Goal: Information Seeking & Learning: Learn about a topic

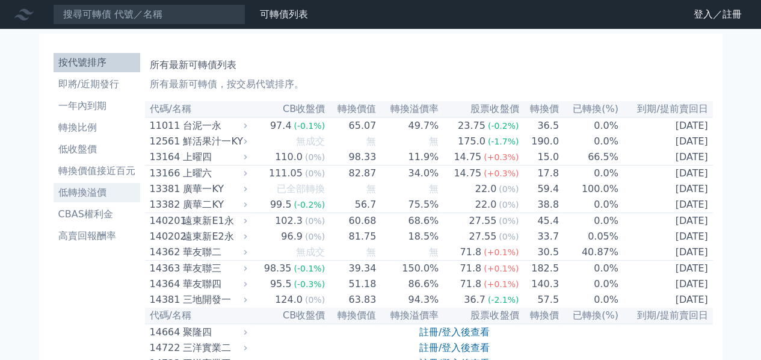
click at [84, 196] on li "低轉換溢價" at bounding box center [97, 192] width 87 height 14
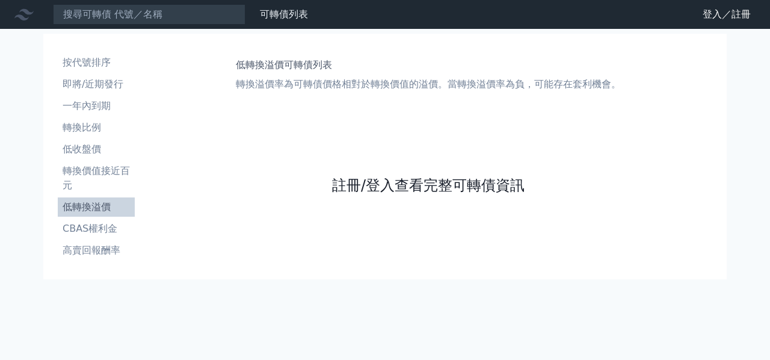
click at [424, 185] on link "註冊/登入查看完整可轉債資訊" at bounding box center [428, 185] width 193 height 19
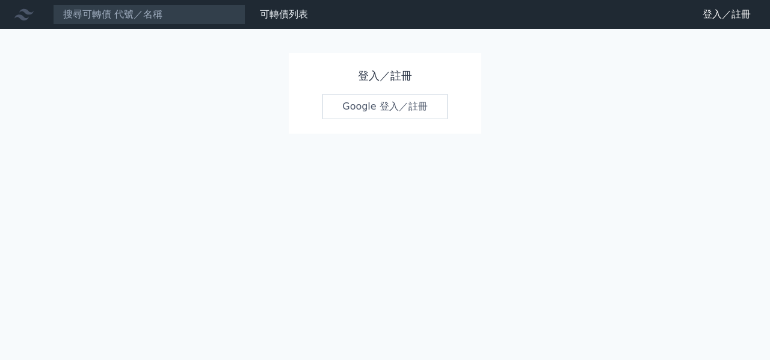
click at [404, 109] on link "Google 登入／註冊" at bounding box center [384, 106] width 125 height 25
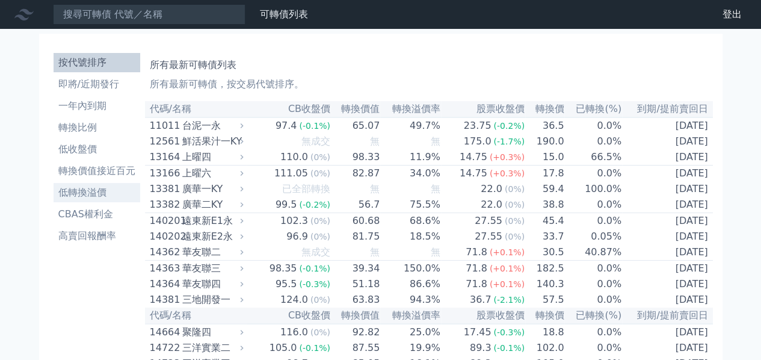
click at [93, 191] on li "低轉換溢價" at bounding box center [97, 192] width 87 height 14
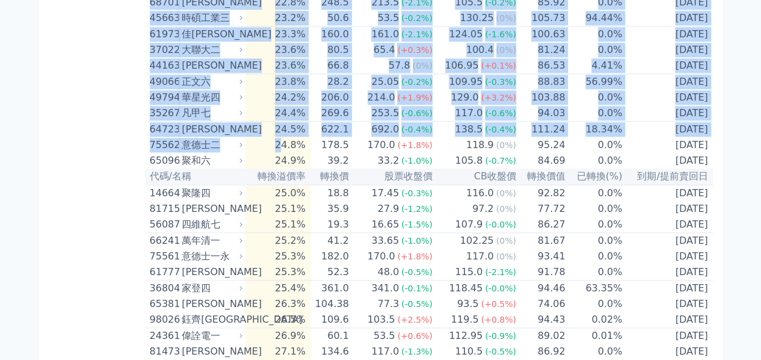
scroll to position [2853, 0]
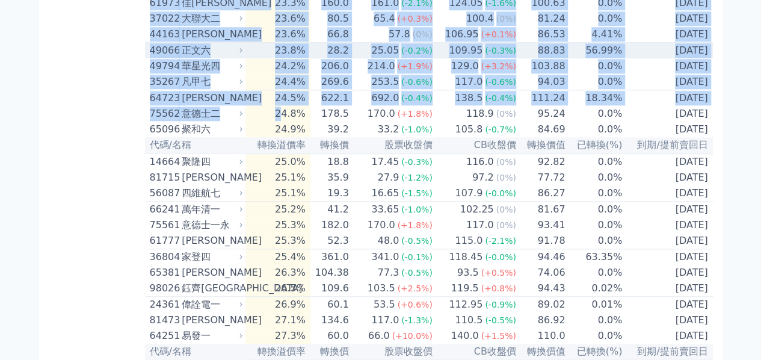
drag, startPoint x: 144, startPoint y: 162, endPoint x: 709, endPoint y: 258, distance: 572.4
copy table "65509 lore -8.8% 38.5 32.77 (+3.7%) 688.5 (7%) 299.50 50.94% 6149-88-87 ipsum d…"
